Goal: Information Seeking & Learning: Stay updated

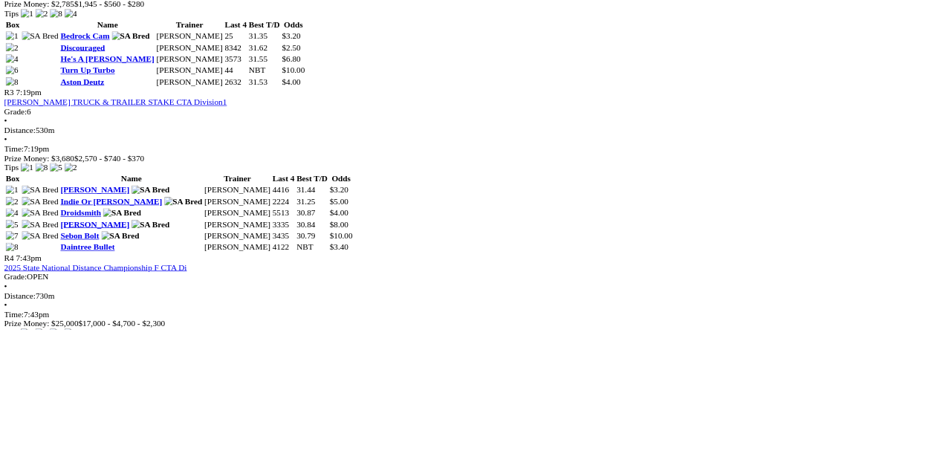
scroll to position [1151, 0]
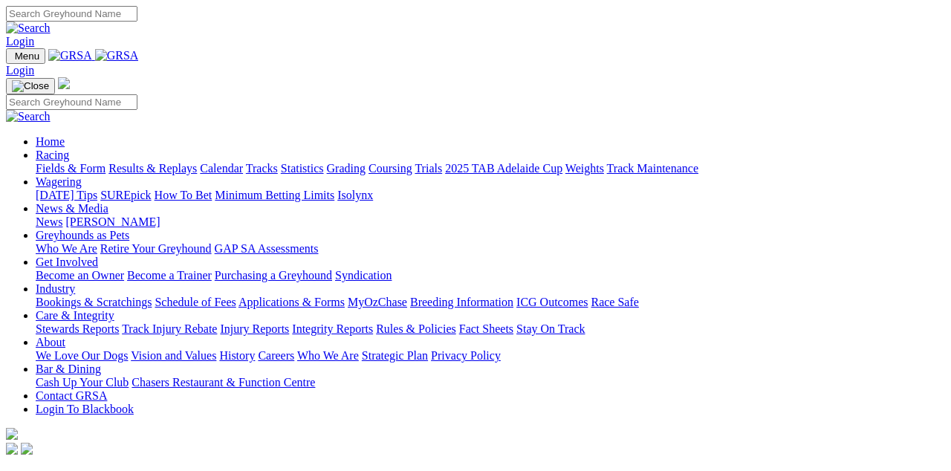
scroll to position [413, 0]
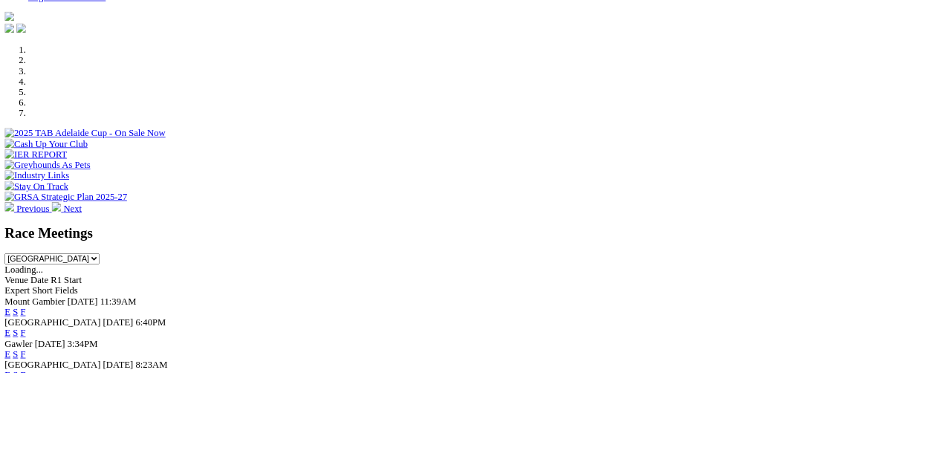
click at [33, 441] on link "F" at bounding box center [29, 447] width 7 height 13
click at [33, 468] on link "F" at bounding box center [29, 474] width 7 height 13
click at [663, 470] on div "Race Meetings South Australia New South Wales Northern Territory Queensland Tas…" at bounding box center [475, 416] width 939 height 263
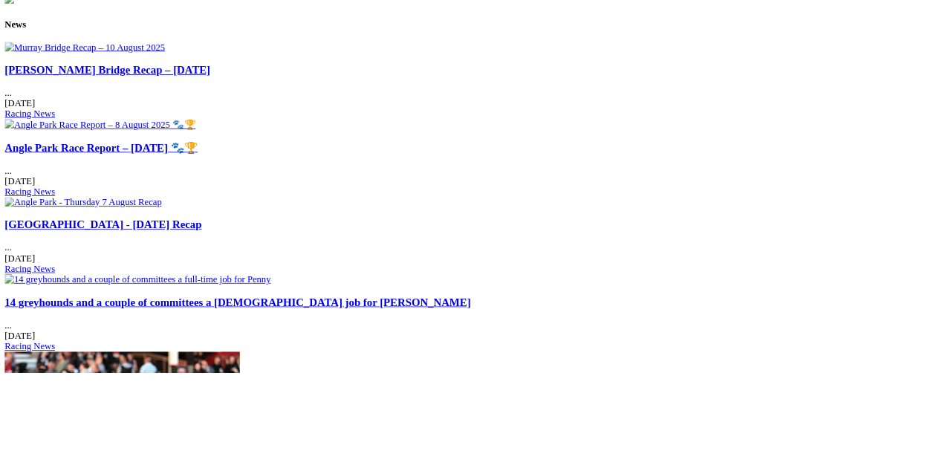
scroll to position [1854, 0]
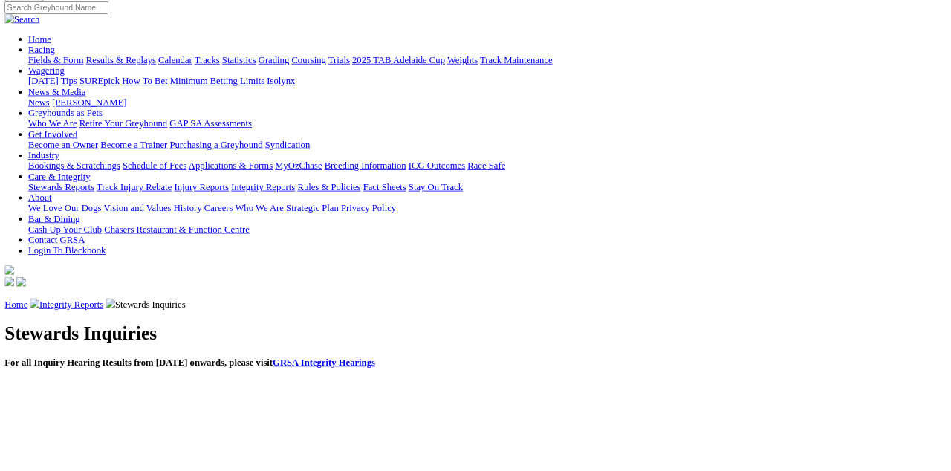
scroll to position [159, 0]
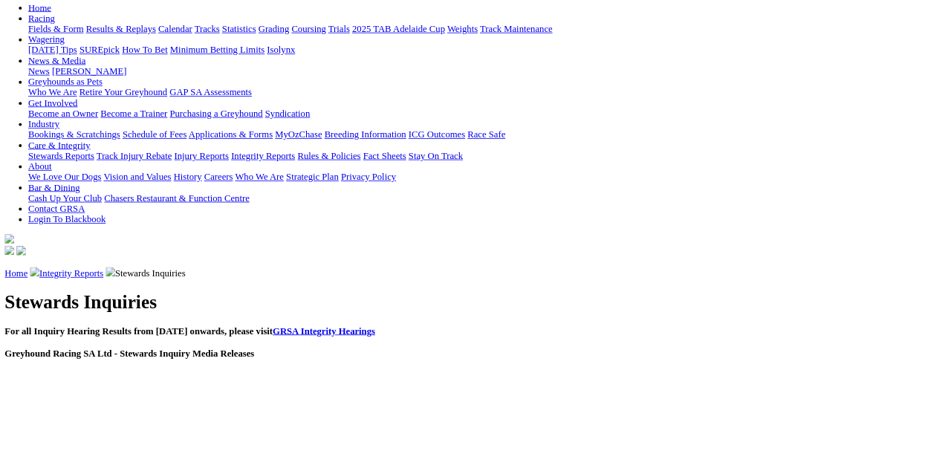
click at [71, 470] on p "[DATE] - [PERSON_NAME] - Notification of Positive Sample" at bounding box center [475, 476] width 939 height 13
click at [179, 470] on link "[PERSON_NAME] - Notification of Positive Sample" at bounding box center [178, 476] width 255 height 13
click at [159, 470] on link "[PERSON_NAME] - Notification of Positive Sample" at bounding box center [178, 476] width 255 height 13
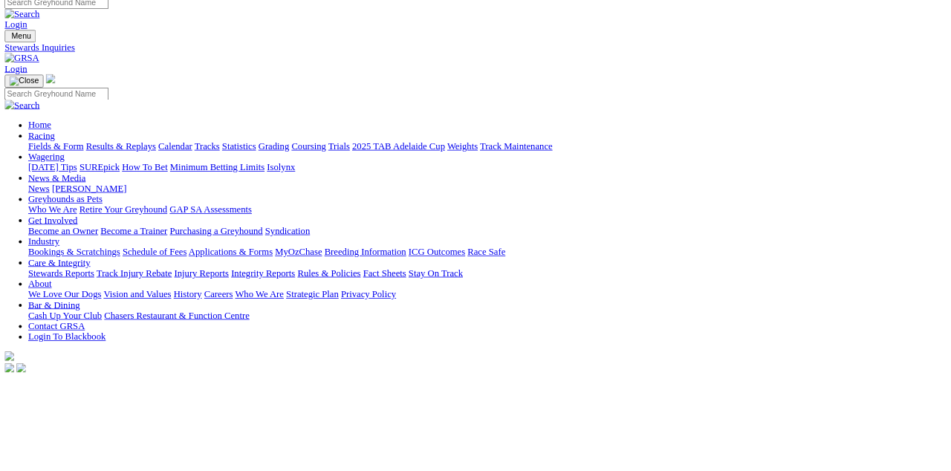
scroll to position [0, 0]
